Goal: Information Seeking & Learning: Learn about a topic

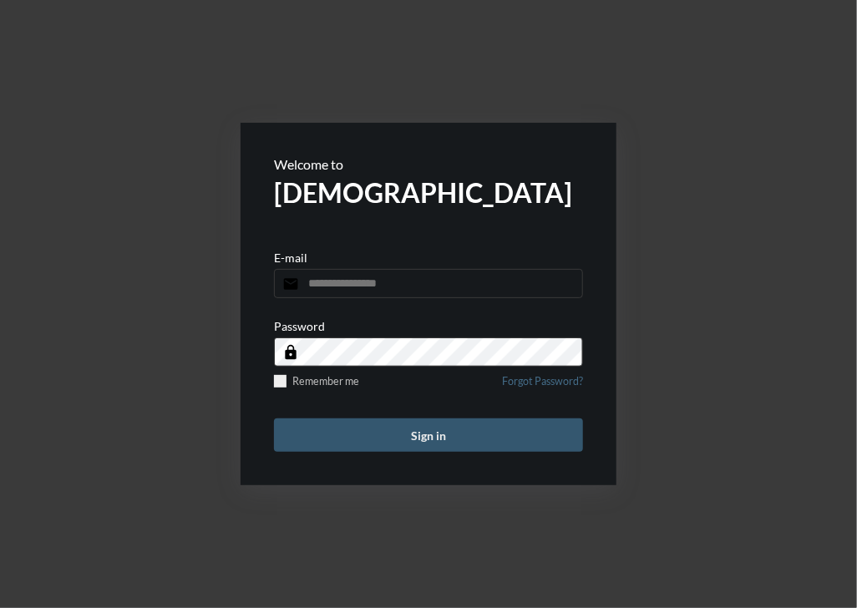
type input "**********"
click at [368, 431] on button "Sign in" at bounding box center [428, 434] width 309 height 33
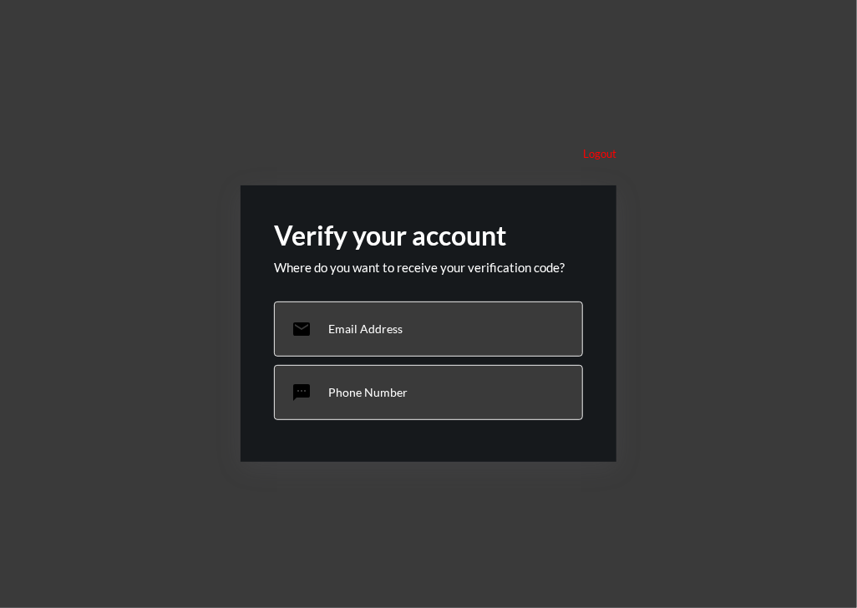
click at [148, 277] on div "Logout Verify your account Where do you want to receive your verification code?…" at bounding box center [428, 304] width 857 height 608
click at [130, 281] on div "Logout Verify your account Where do you want to receive your verification code?…" at bounding box center [428, 304] width 857 height 608
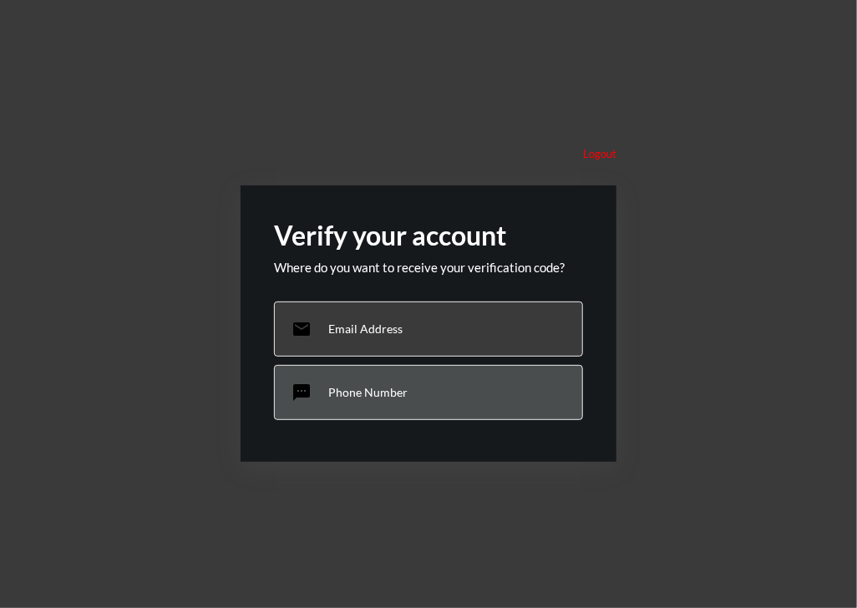
click at [376, 391] on p "Phone Number" at bounding box center [367, 392] width 79 height 14
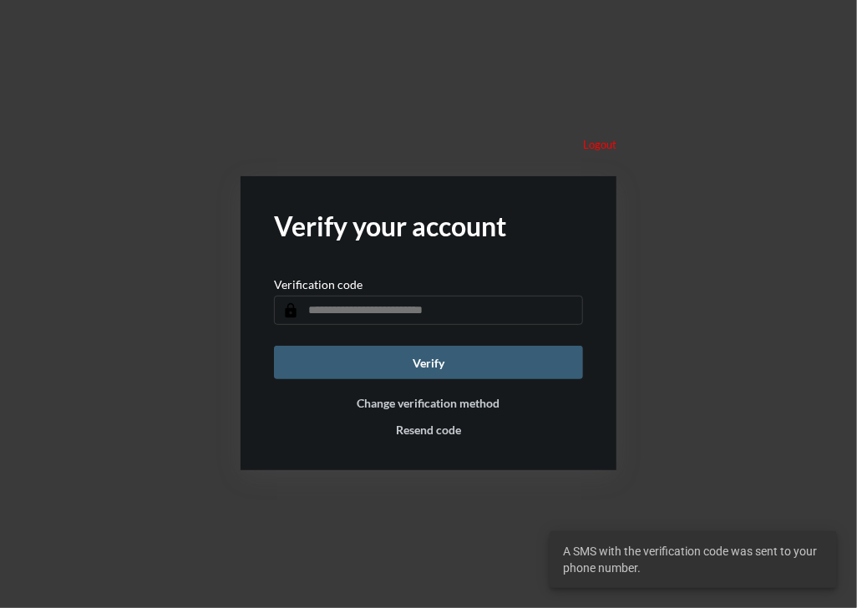
click at [357, 308] on input "text" at bounding box center [428, 310] width 309 height 29
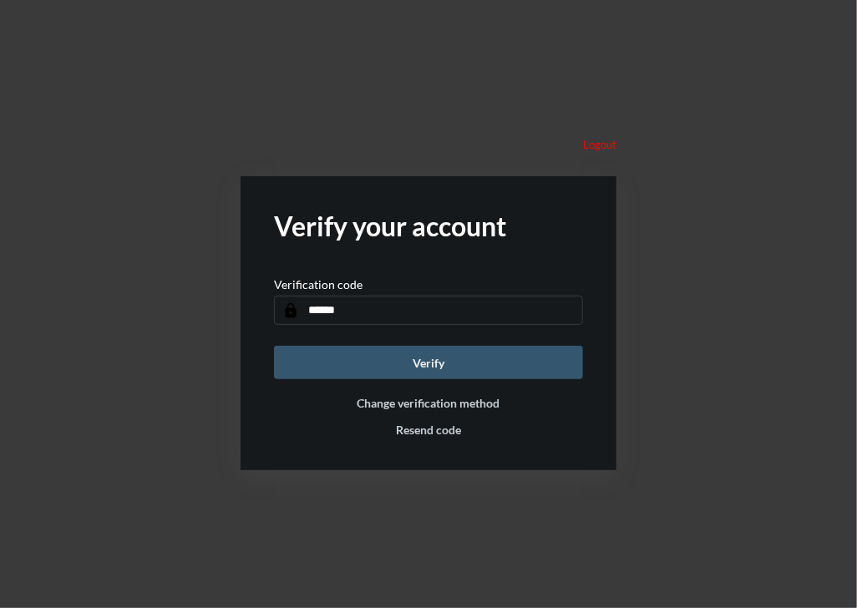
type input "******"
click at [401, 358] on button "Verify" at bounding box center [428, 362] width 309 height 33
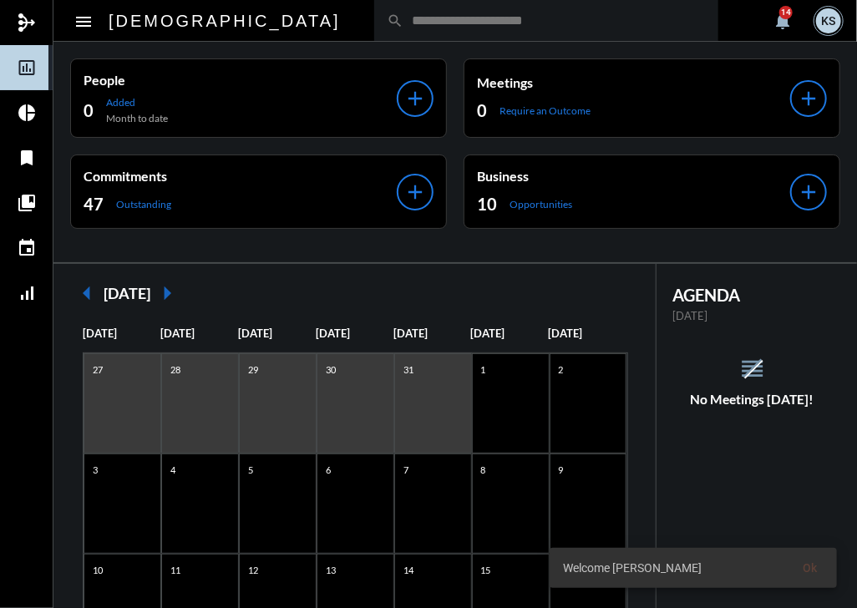
click at [403, 23] on input "text" at bounding box center [554, 20] width 302 height 14
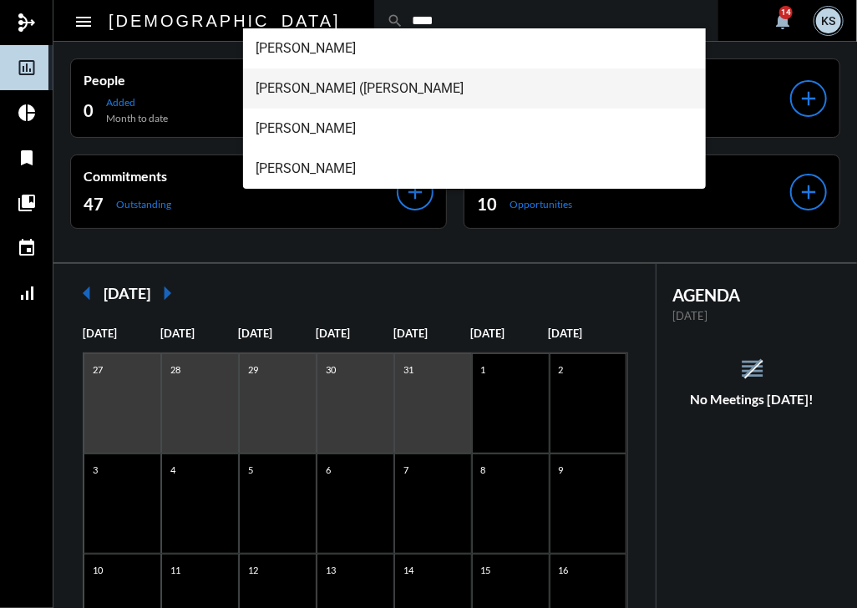
type input "****"
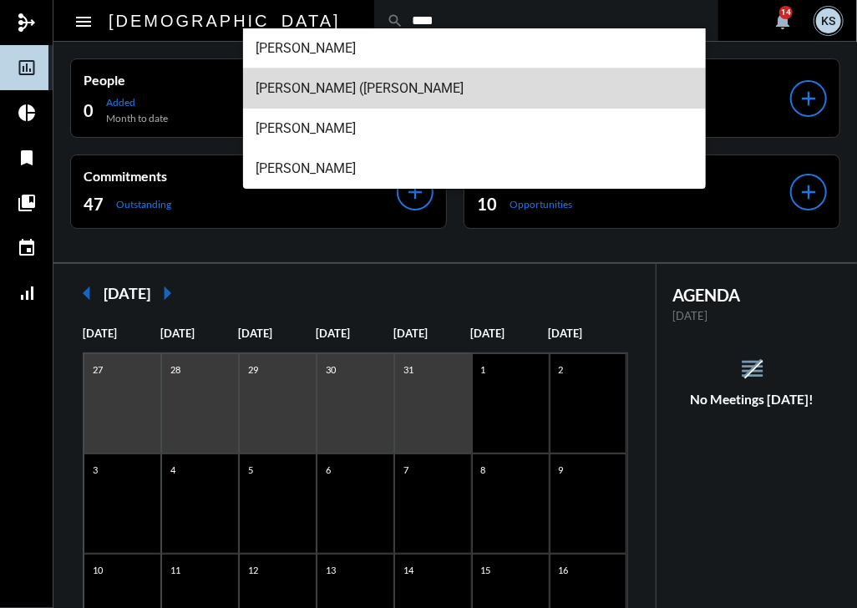
click at [327, 86] on span "Matthew (Matt) K Chow" at bounding box center [474, 88] width 437 height 40
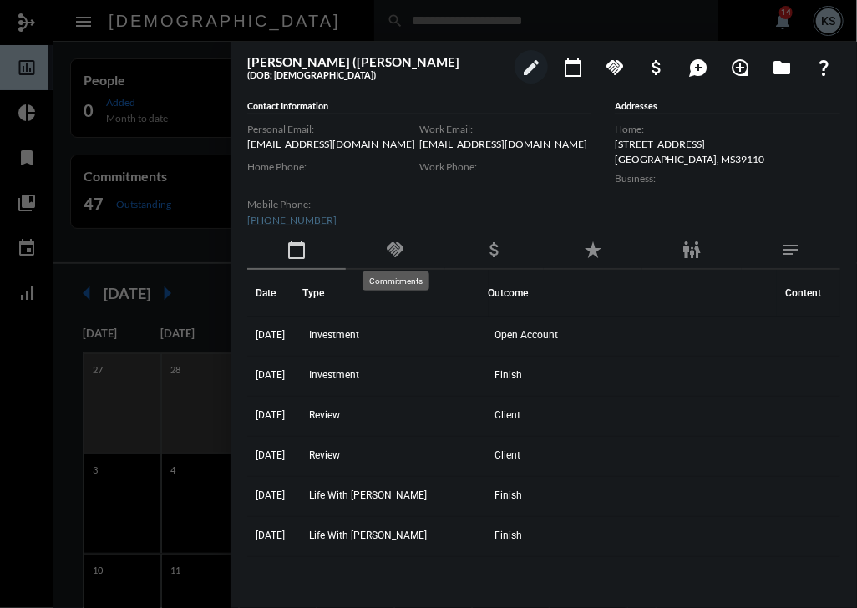
click at [395, 248] on mat-icon "handshake" at bounding box center [395, 250] width 20 height 20
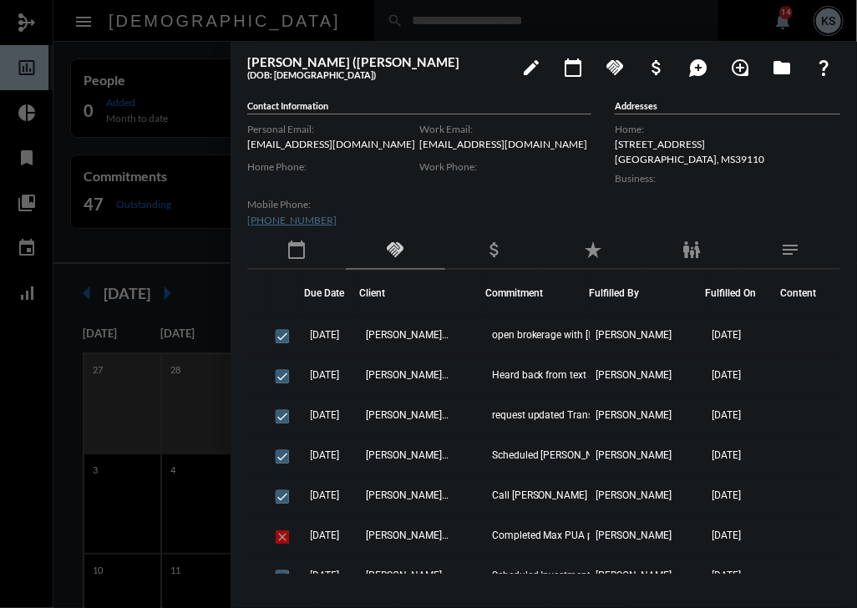
click at [84, 17] on div at bounding box center [428, 304] width 857 height 608
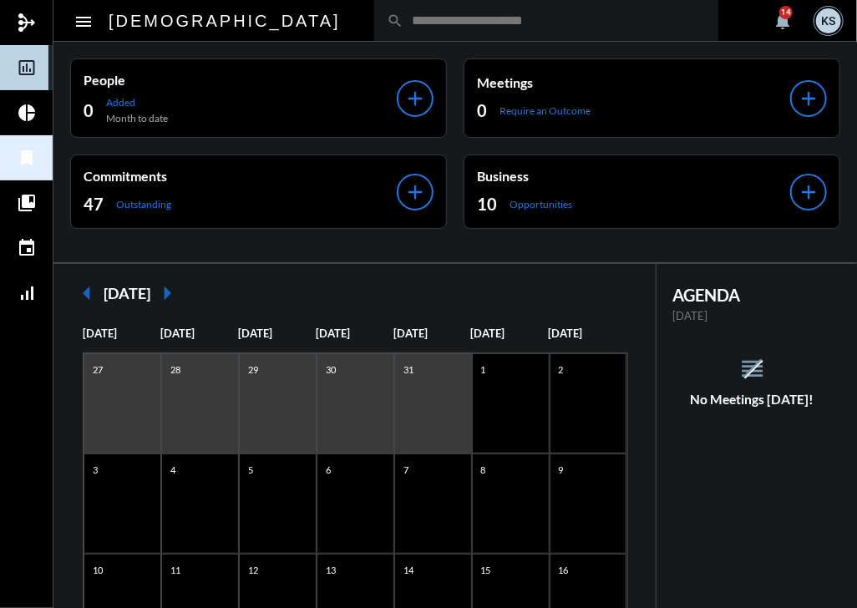
click at [23, 153] on mat-icon "bookmark" at bounding box center [27, 158] width 20 height 20
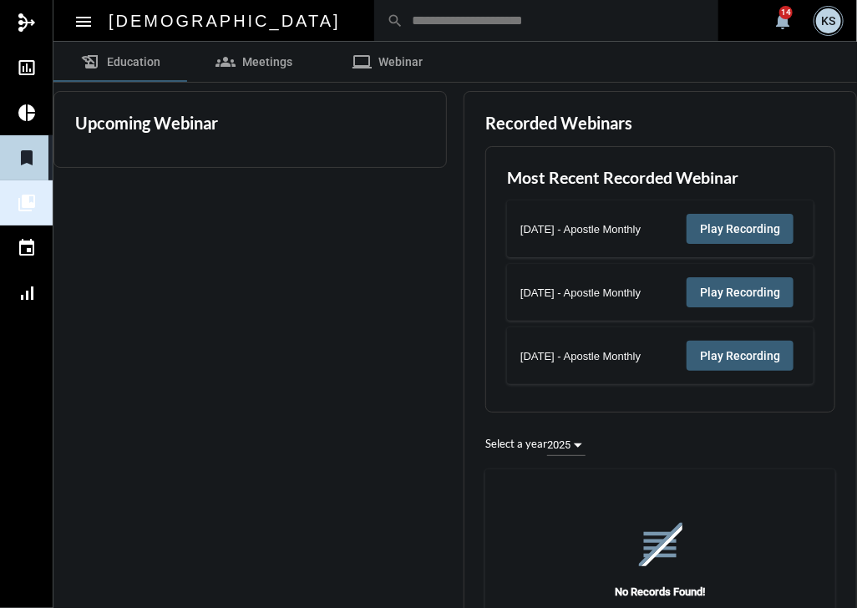
click at [33, 196] on mat-icon "collections_bookmark" at bounding box center [27, 203] width 20 height 20
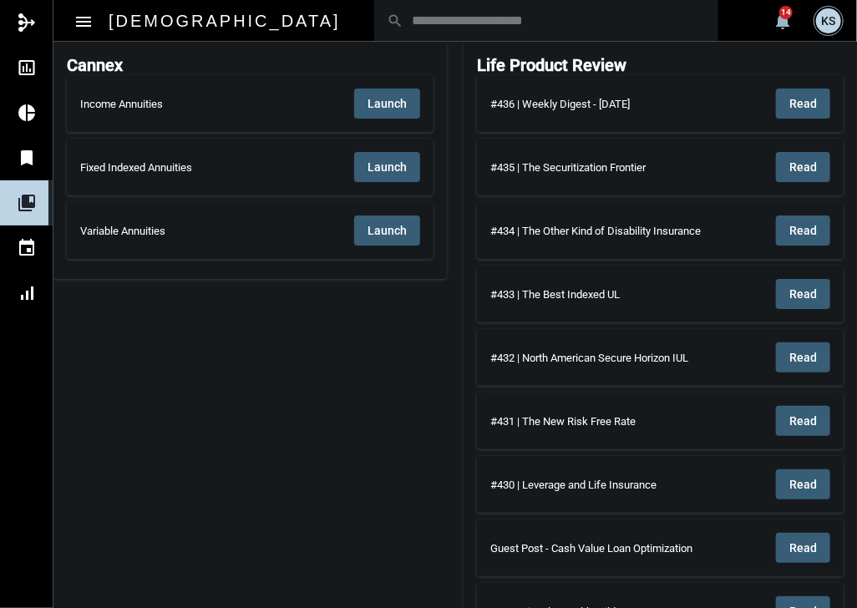
click at [392, 86] on mat-card "Income Annuities Launch" at bounding box center [250, 103] width 367 height 57
click at [385, 100] on span "Launch" at bounding box center [386, 103] width 39 height 13
